Goal: Transaction & Acquisition: Purchase product/service

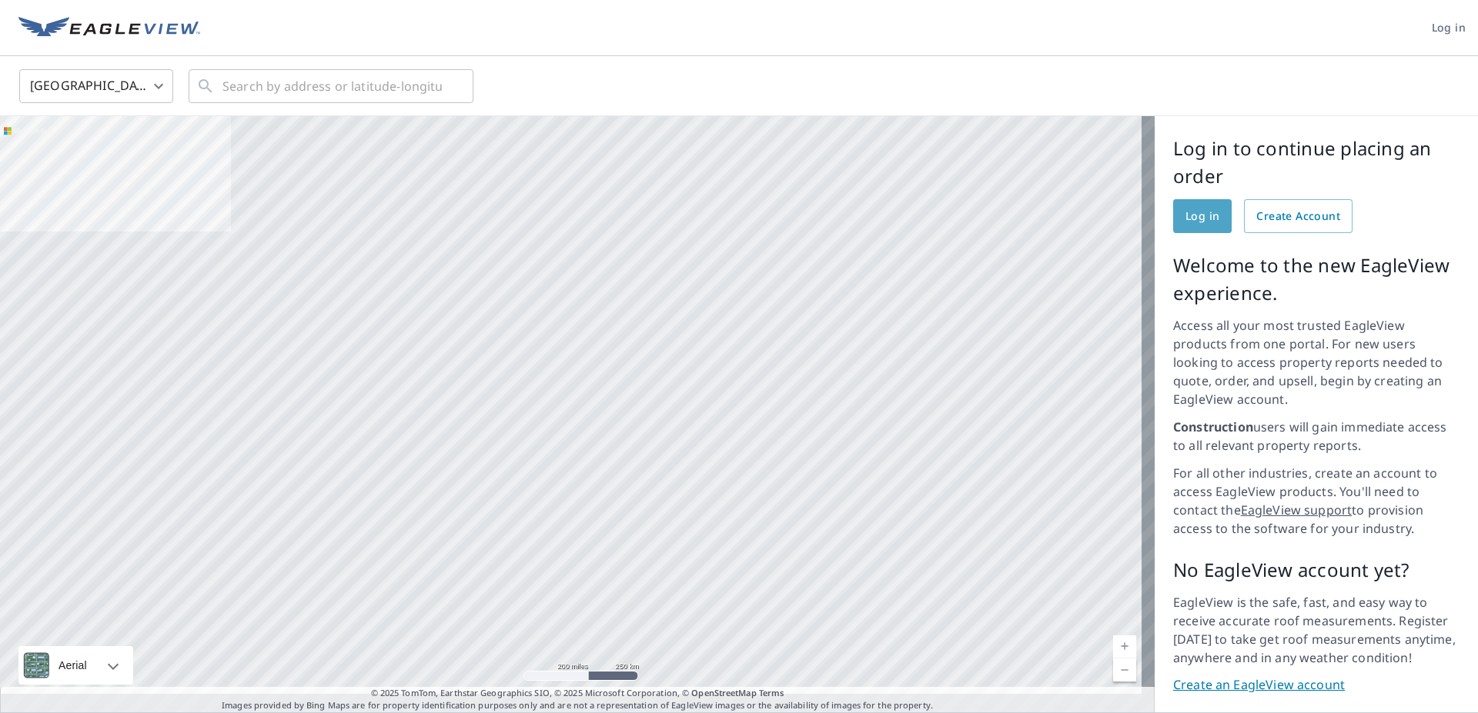
click at [1185, 216] on span "Log in" at bounding box center [1202, 216] width 34 height 19
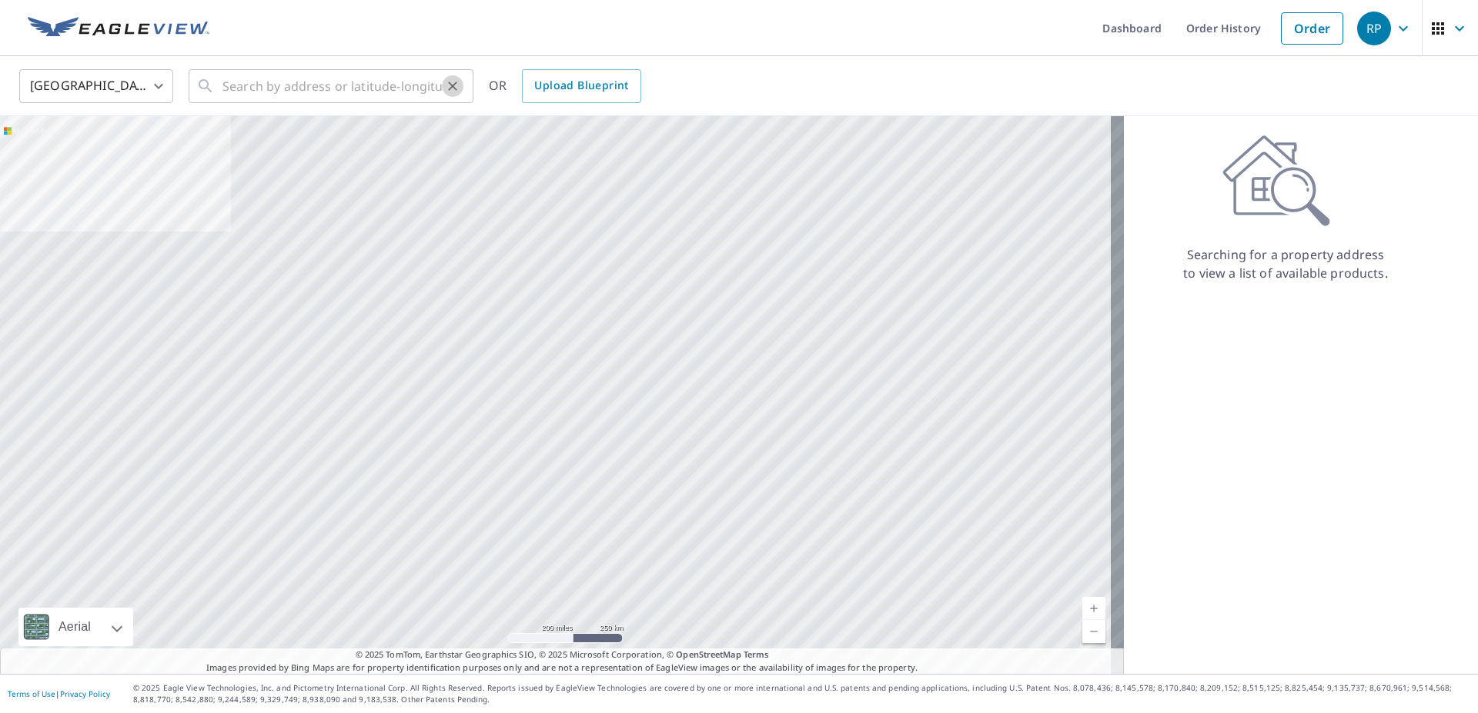
click at [444, 79] on button "Clear" at bounding box center [453, 86] width 22 height 22
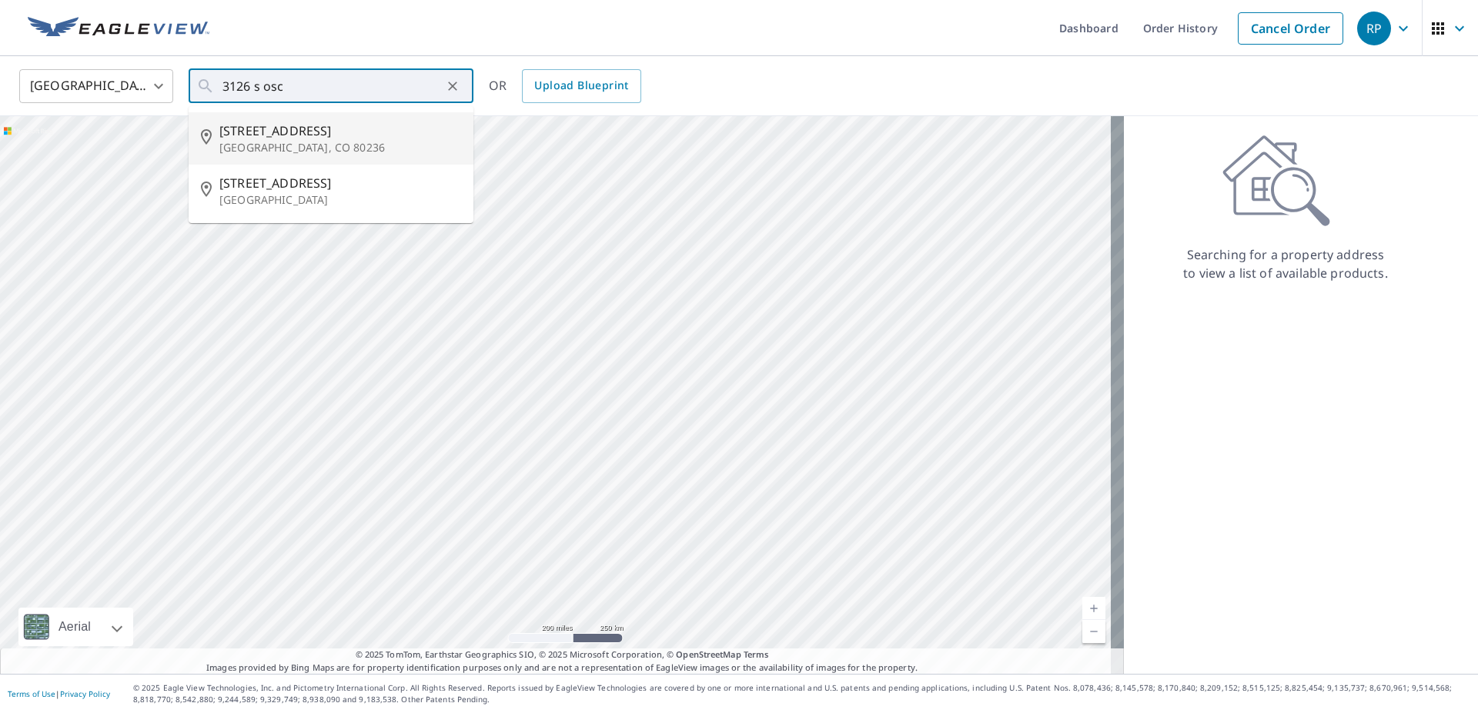
click at [266, 130] on span "[STREET_ADDRESS]" at bounding box center [340, 131] width 242 height 18
type input "[STREET_ADDRESS]"
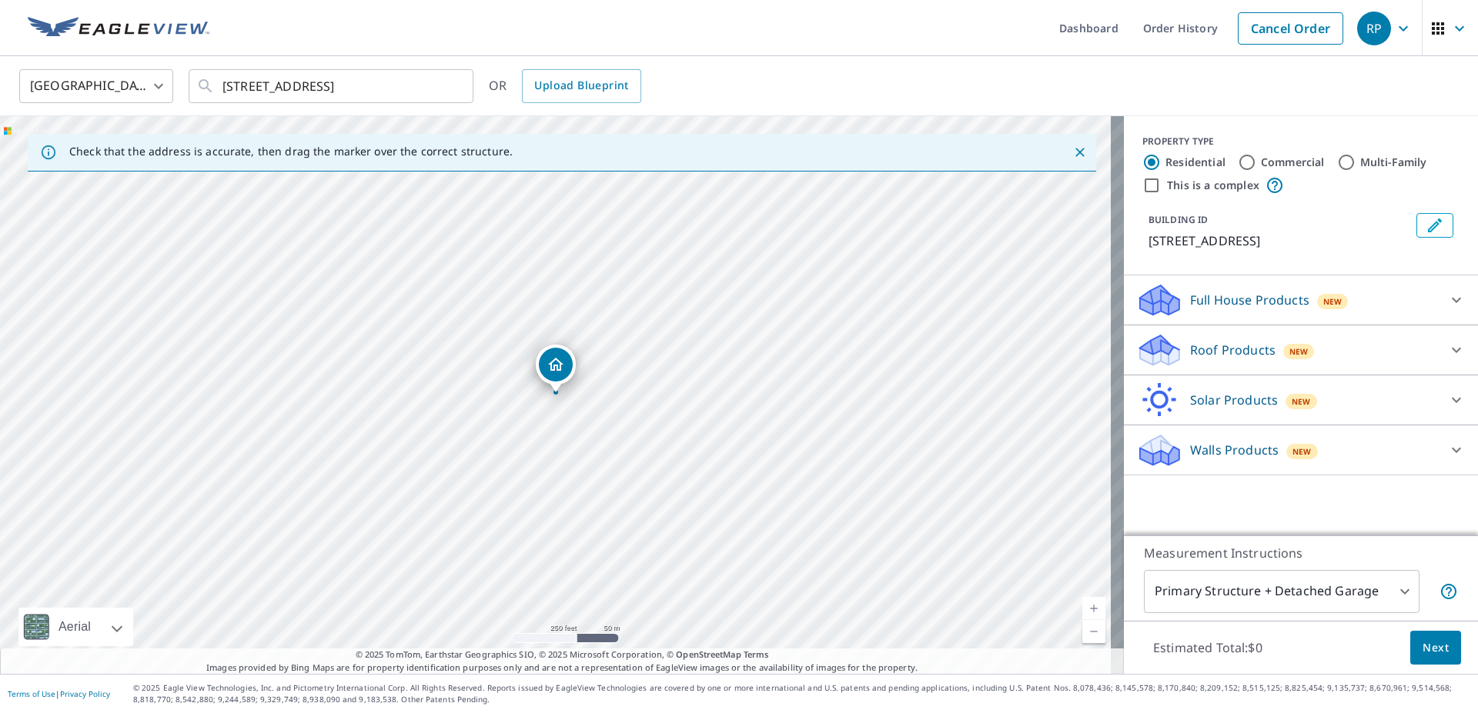
click at [1140, 349] on icon at bounding box center [1159, 345] width 39 height 19
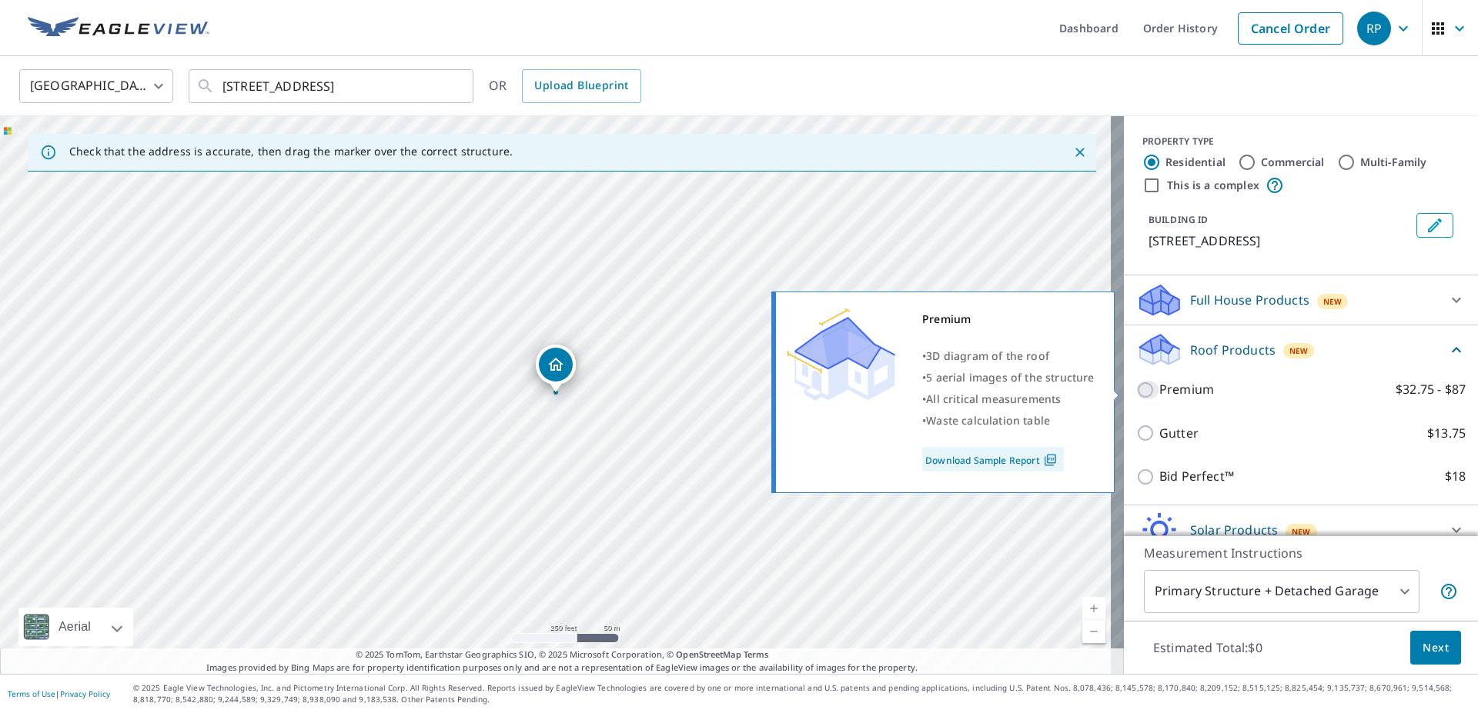
click at [1136, 391] on input "Premium $32.75 - $87" at bounding box center [1147, 390] width 23 height 18
checkbox input "true"
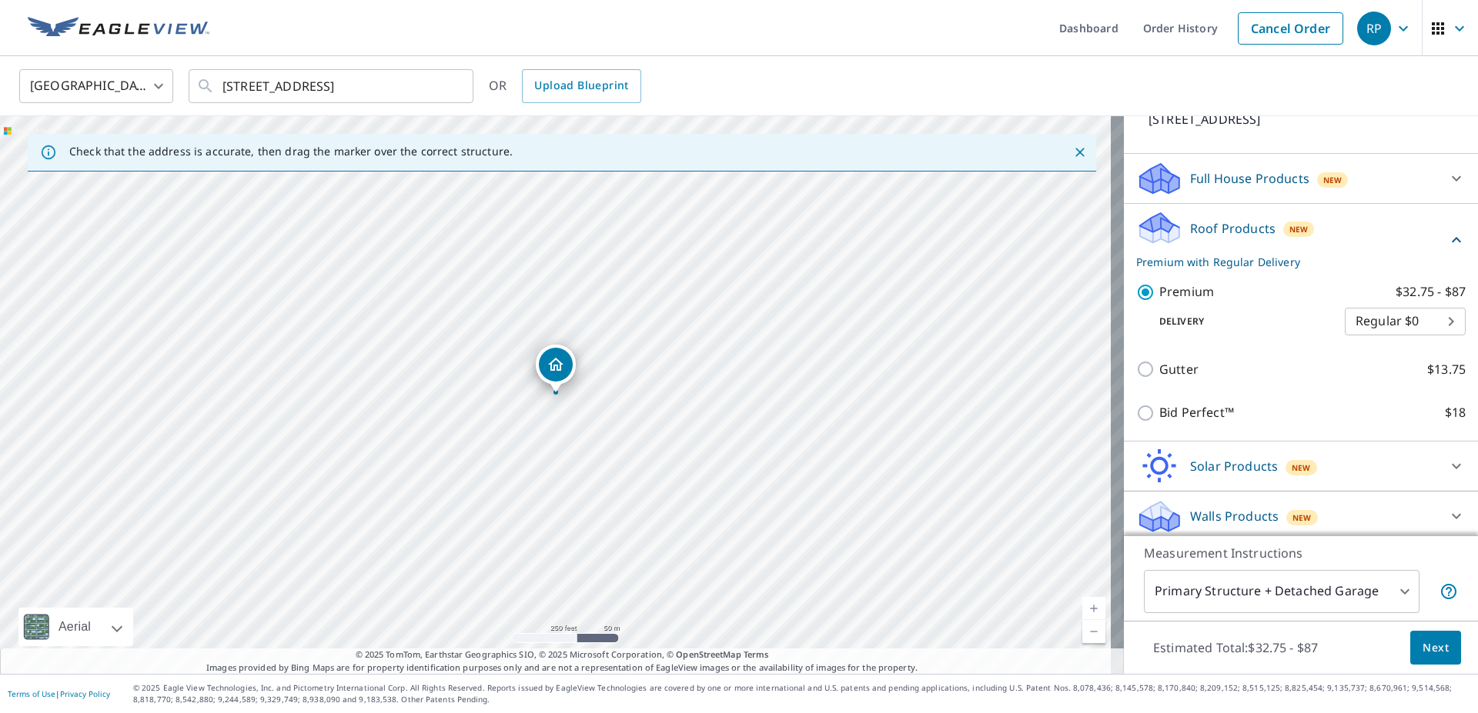
scroll to position [129, 0]
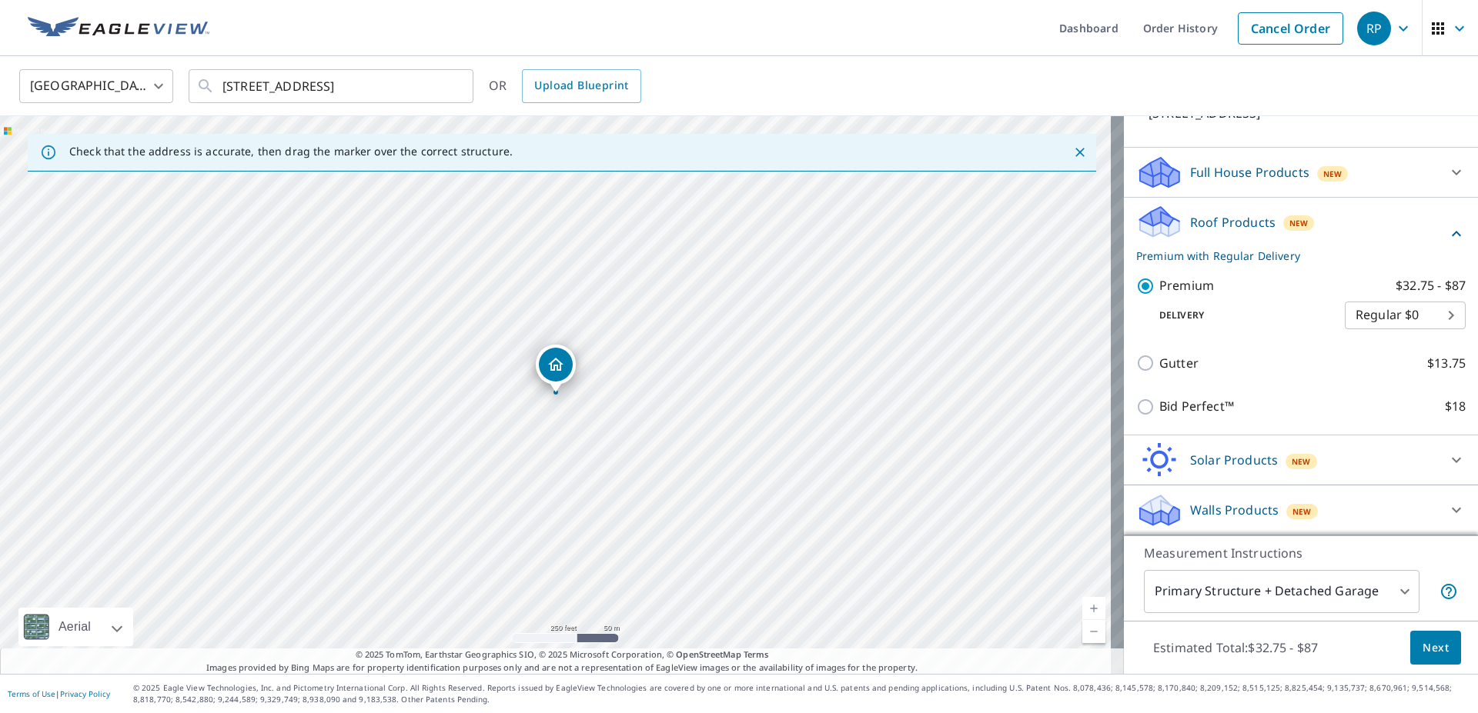
click at [1422, 641] on span "Next" at bounding box center [1435, 648] width 26 height 19
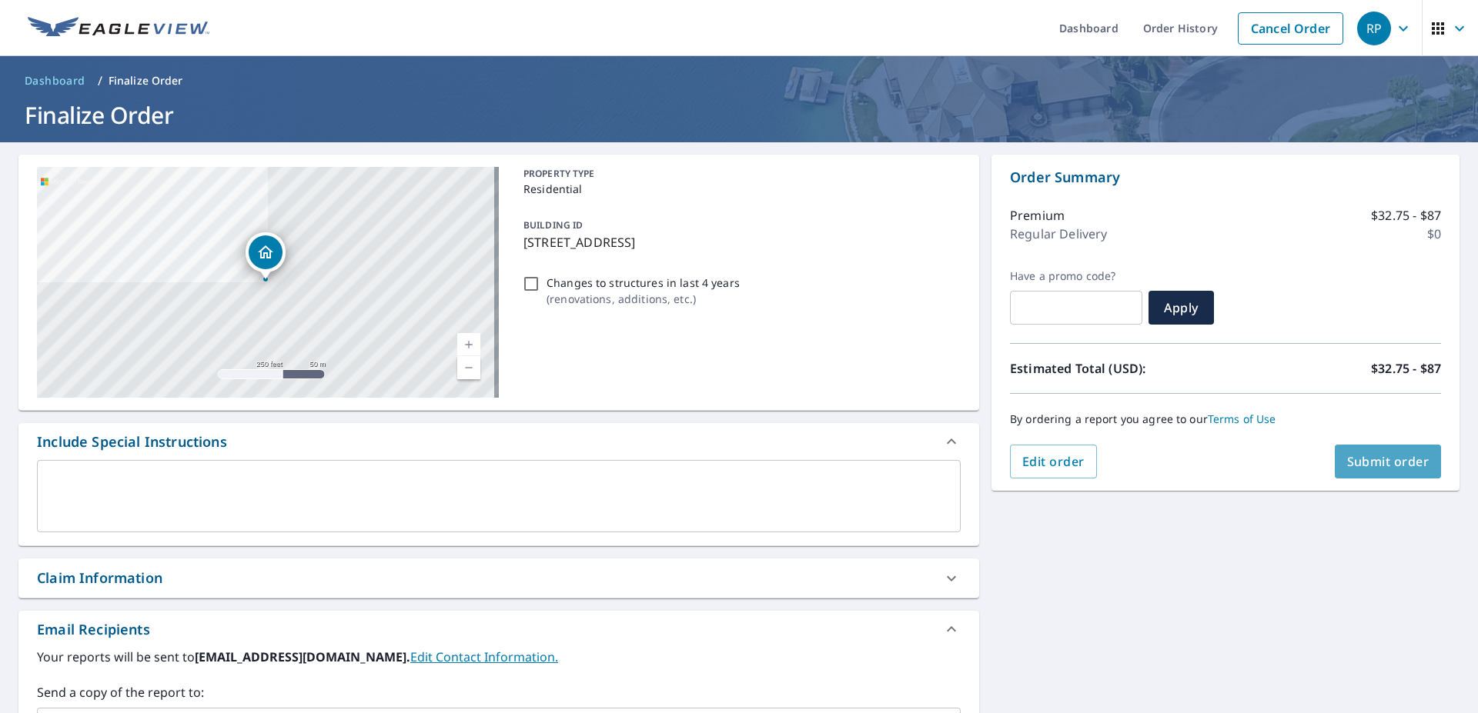
click at [1362, 462] on span "Submit order" at bounding box center [1388, 461] width 82 height 17
